Goal: Task Accomplishment & Management: Use online tool/utility

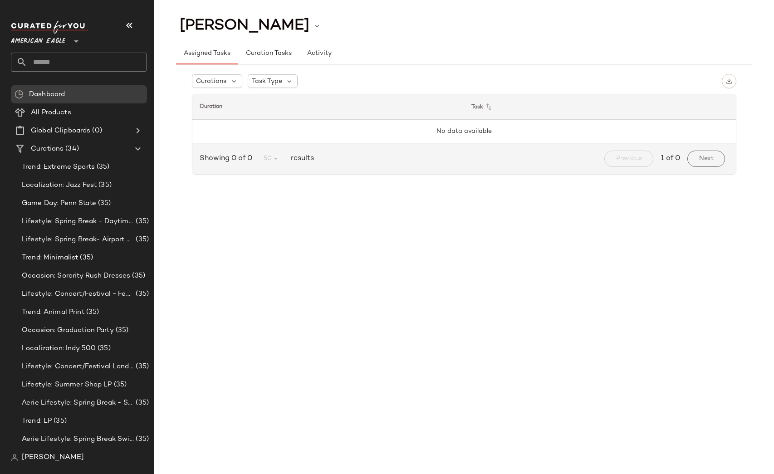
click at [44, 32] on span "American Eagle" at bounding box center [38, 39] width 54 height 16
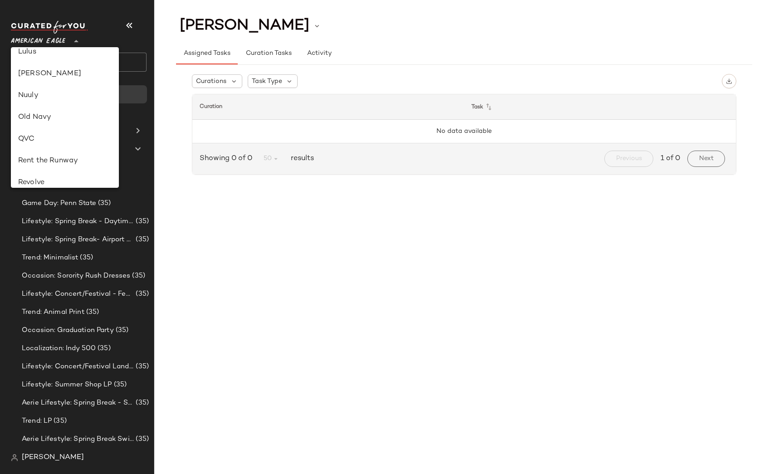
scroll to position [356, 0]
click at [48, 134] on div "Revolve" at bounding box center [65, 141] width 108 height 22
type input "**"
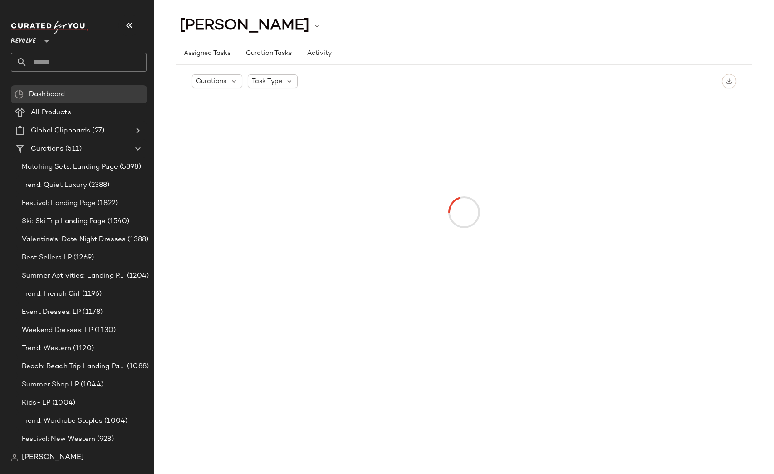
click at [55, 57] on input "text" at bounding box center [86, 62] width 119 height 19
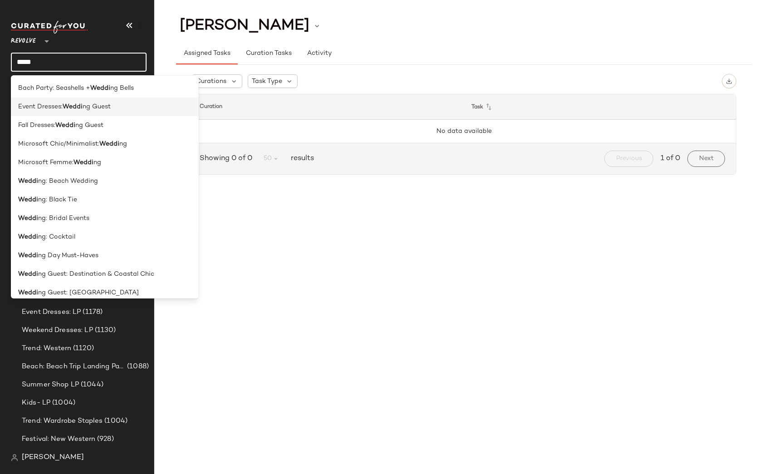
type input "*****"
click at [94, 108] on span "ng Guest" at bounding box center [97, 107] width 28 height 10
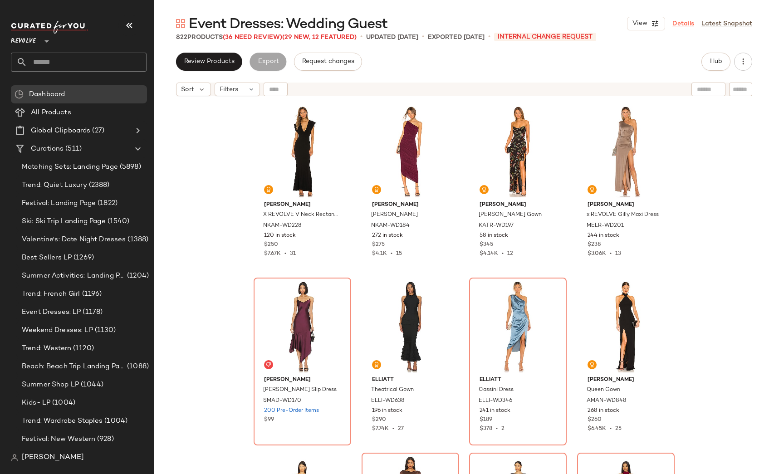
click at [676, 23] on link "Details" at bounding box center [684, 24] width 22 height 10
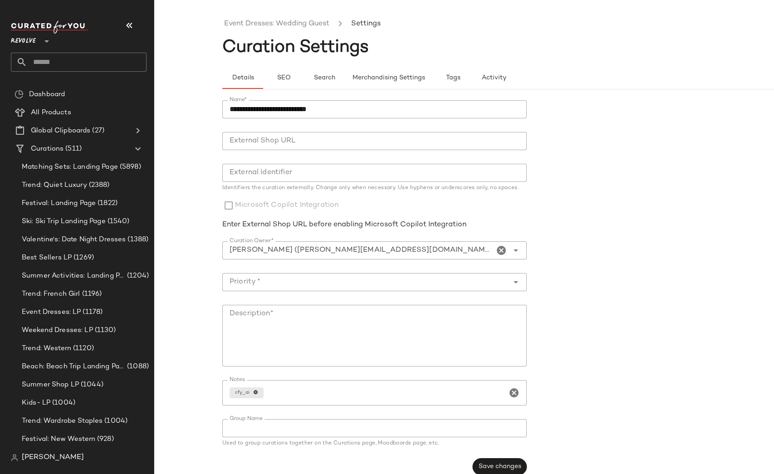
click at [197, 158] on div "**********" at bounding box center [387, 245] width 774 height 460
click at [245, 26] on link "Event Dresses: Wedding Guest" at bounding box center [276, 24] width 105 height 12
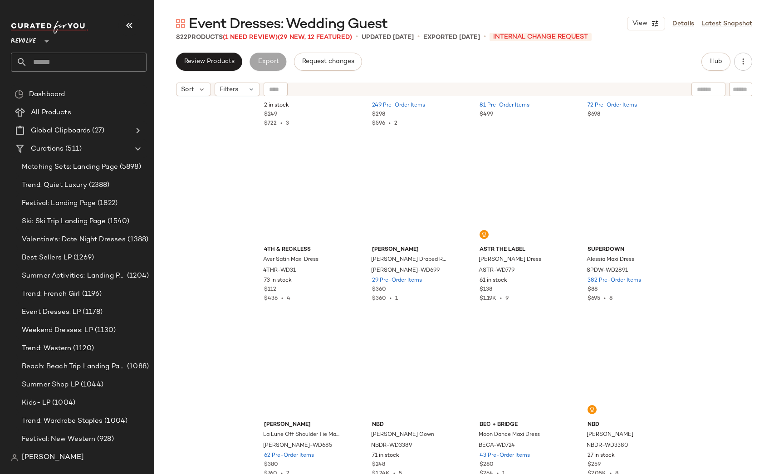
scroll to position [5509, 0]
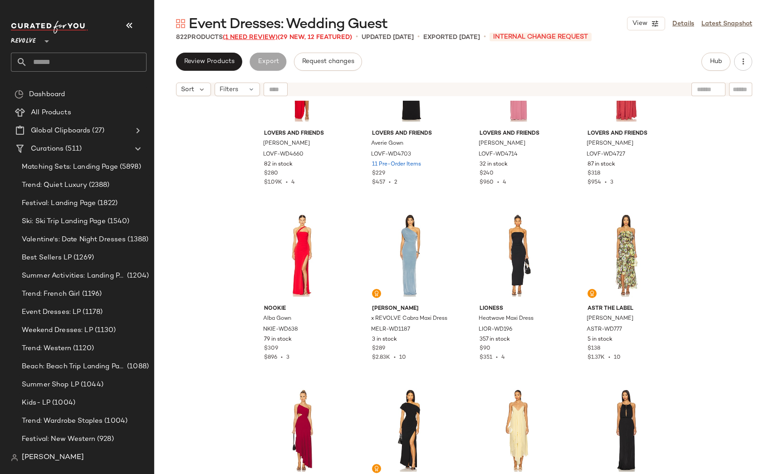
click at [247, 34] on span "(1 Need Review)" at bounding box center [250, 37] width 55 height 7
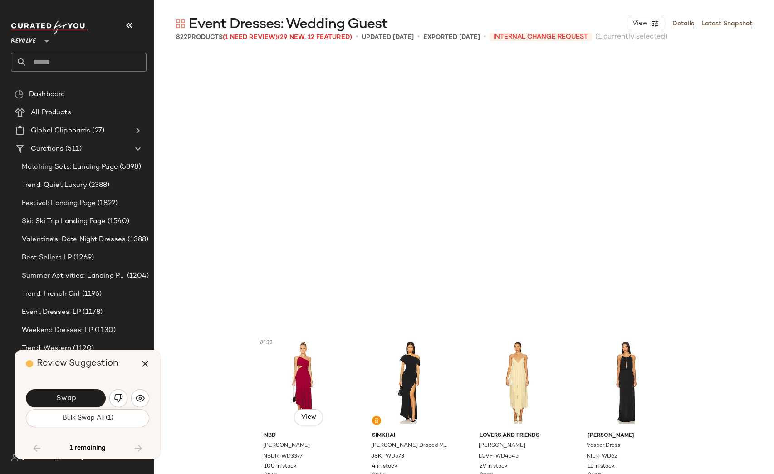
scroll to position [5781, 0]
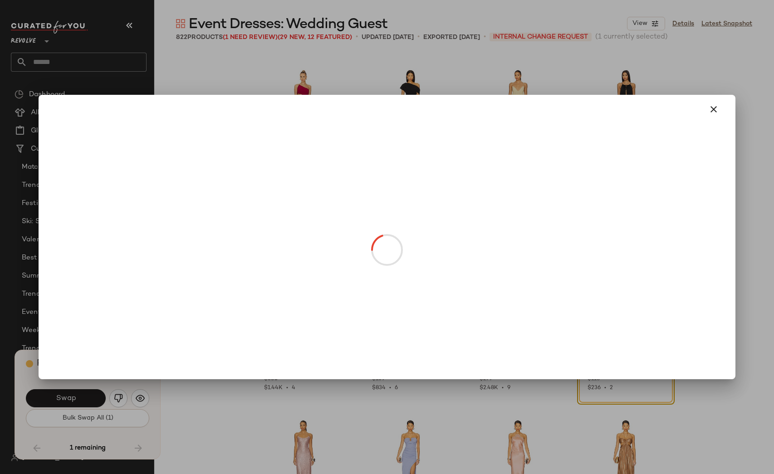
click at [629, 318] on body "Revolve ** Dashboard All Products Global Clipboards (27) Curations (511) Matchi…" at bounding box center [387, 237] width 774 height 474
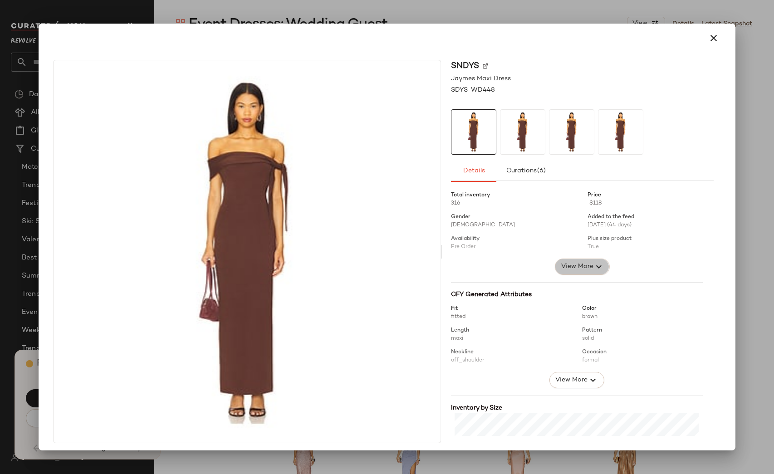
click at [560, 267] on span "View More" at bounding box center [576, 266] width 33 height 11
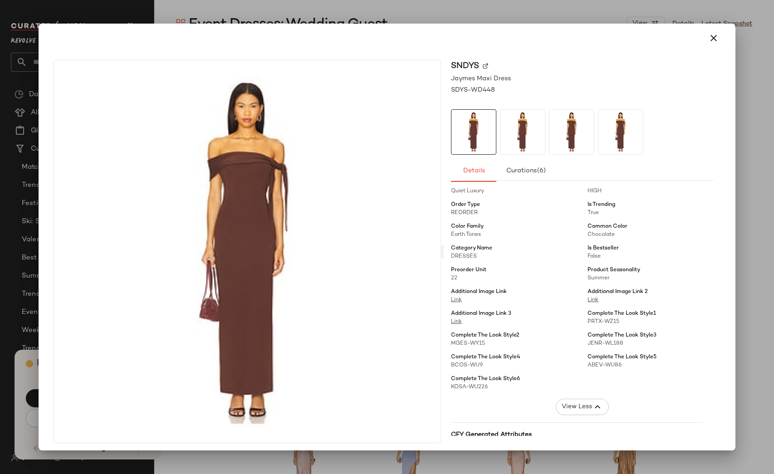
scroll to position [165, 0]
click at [758, 154] on div at bounding box center [387, 237] width 774 height 474
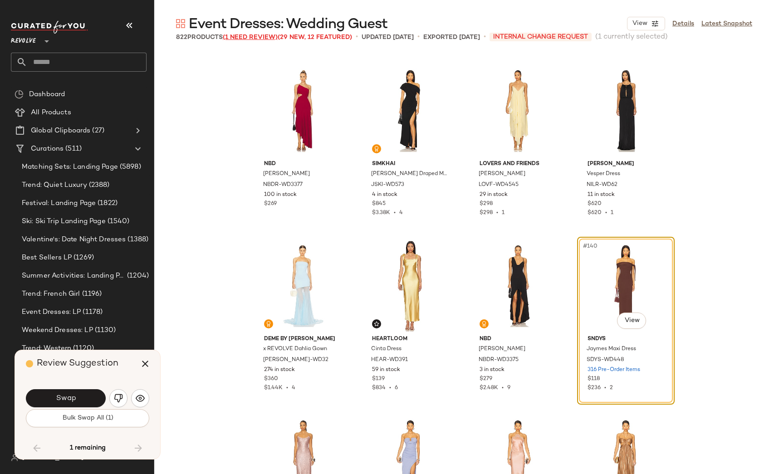
click at [269, 37] on span "(1 Need Review)" at bounding box center [250, 37] width 55 height 7
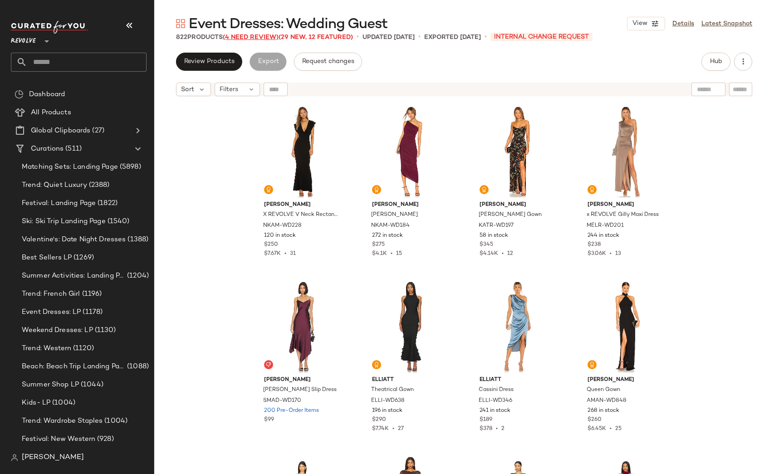
click at [273, 35] on span "(4 Need Review)" at bounding box center [251, 37] width 56 height 7
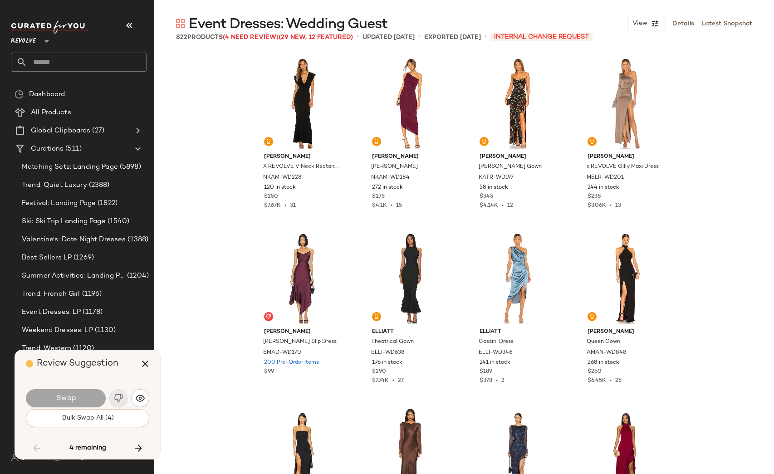
scroll to position [5781, 0]
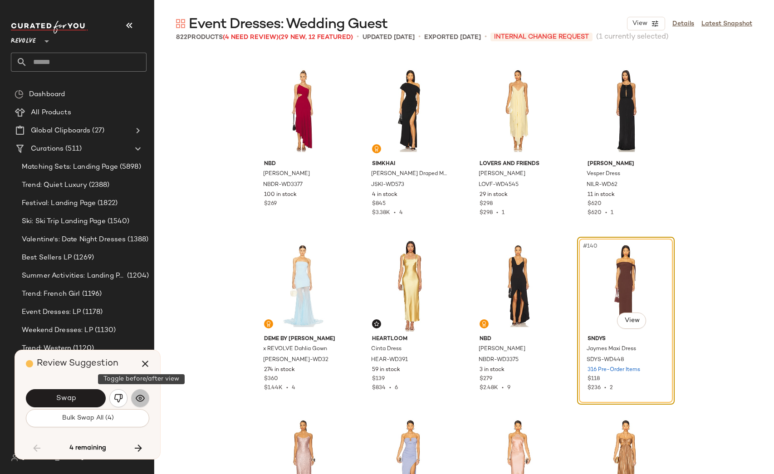
click at [147, 398] on button "button" at bounding box center [140, 398] width 18 height 18
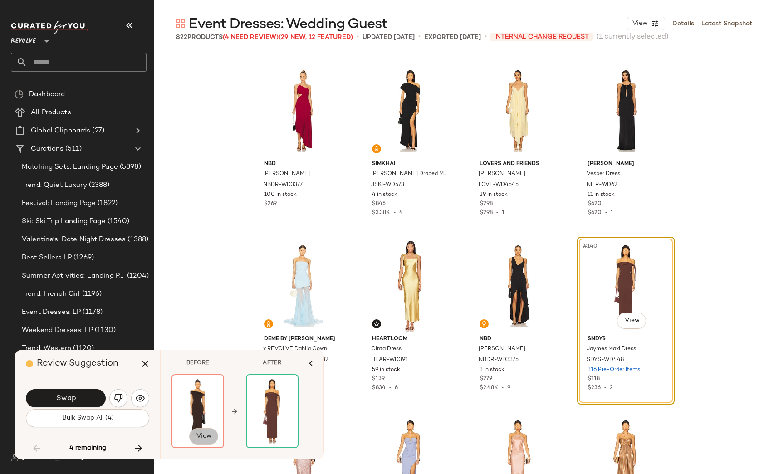
click at [203, 428] on button "View" at bounding box center [203, 436] width 29 height 16
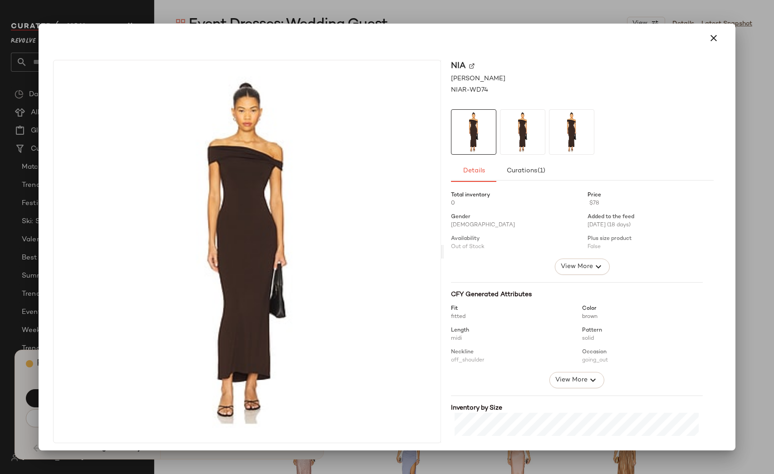
click at [442, 11] on div at bounding box center [387, 237] width 774 height 474
